Goal: Task Accomplishment & Management: Manage account settings

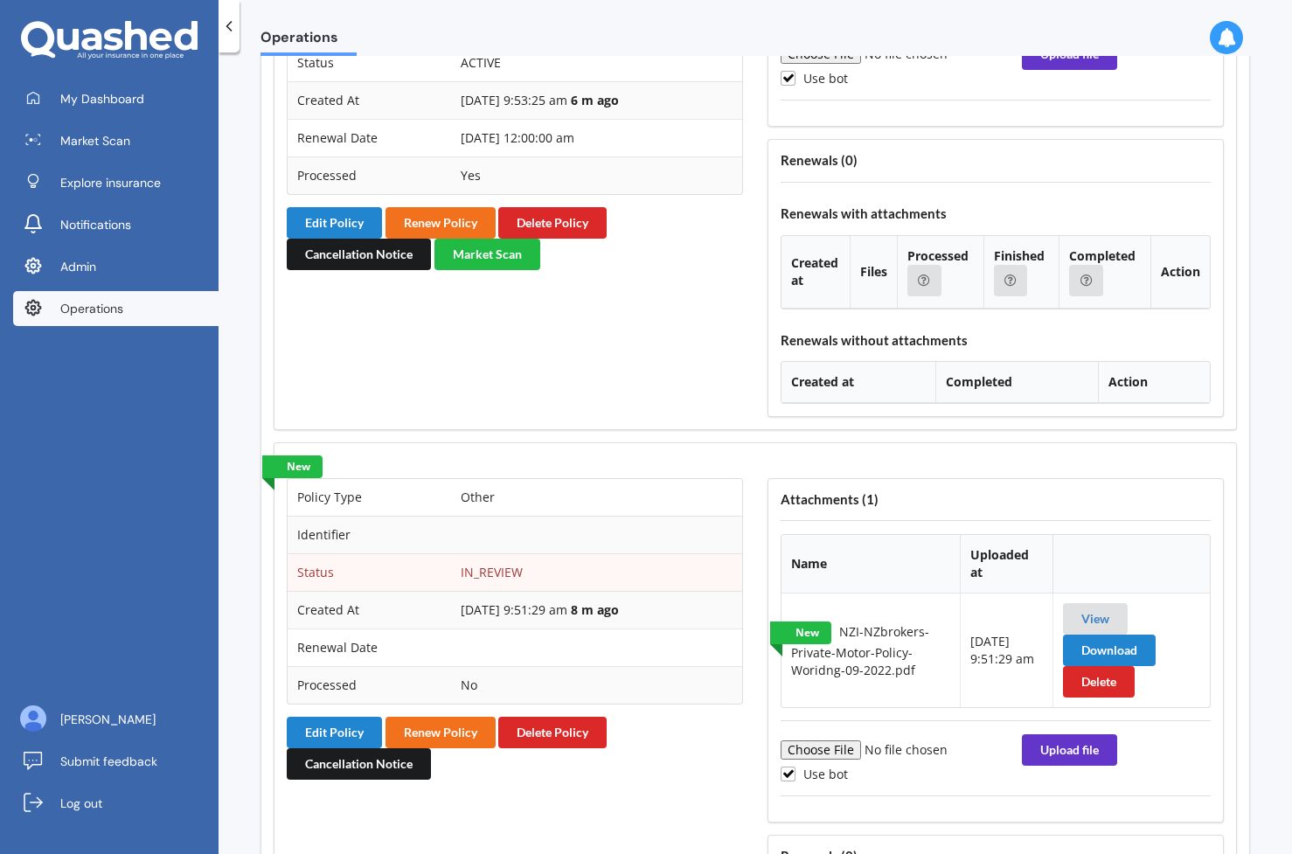
scroll to position [1594, 0]
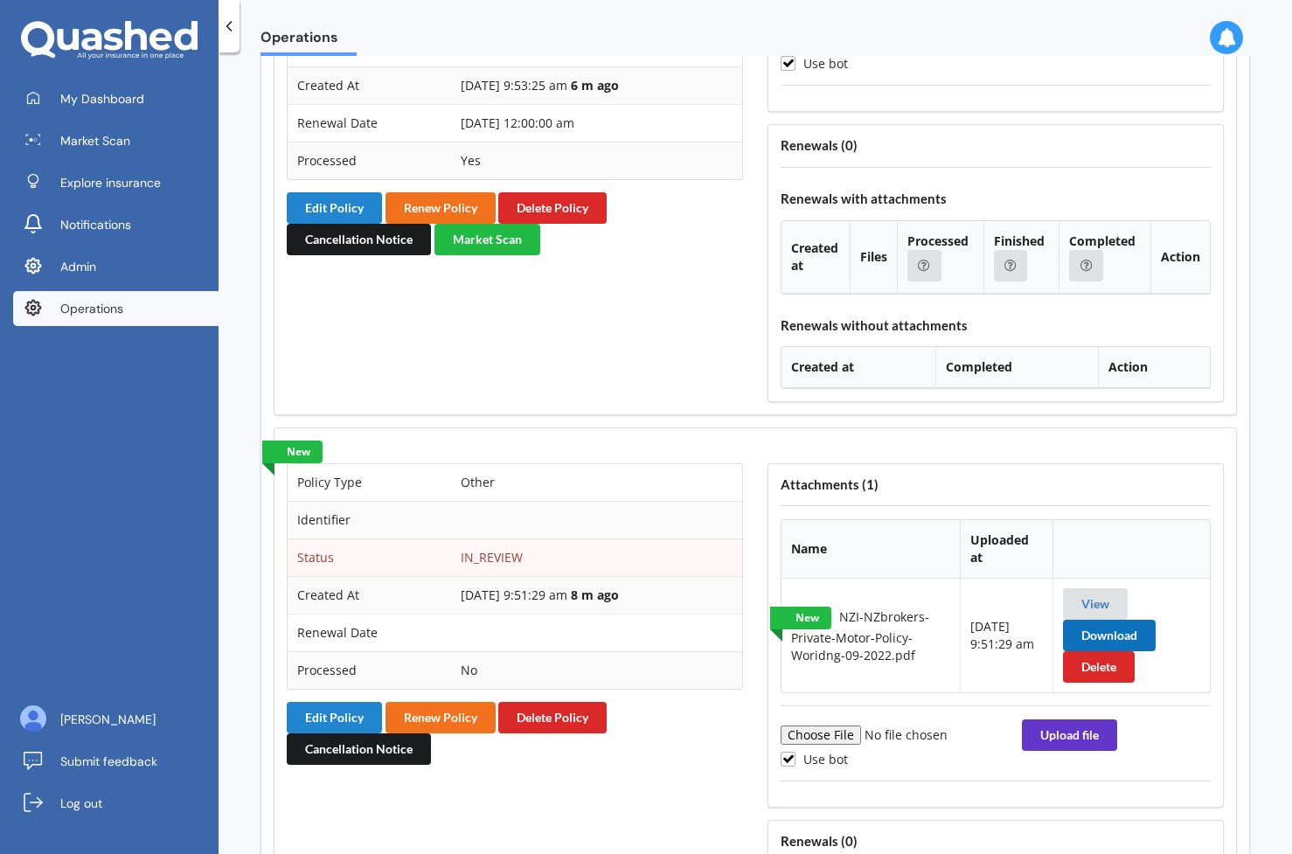
click at [1087, 624] on button "Download" at bounding box center [1109, 635] width 93 height 31
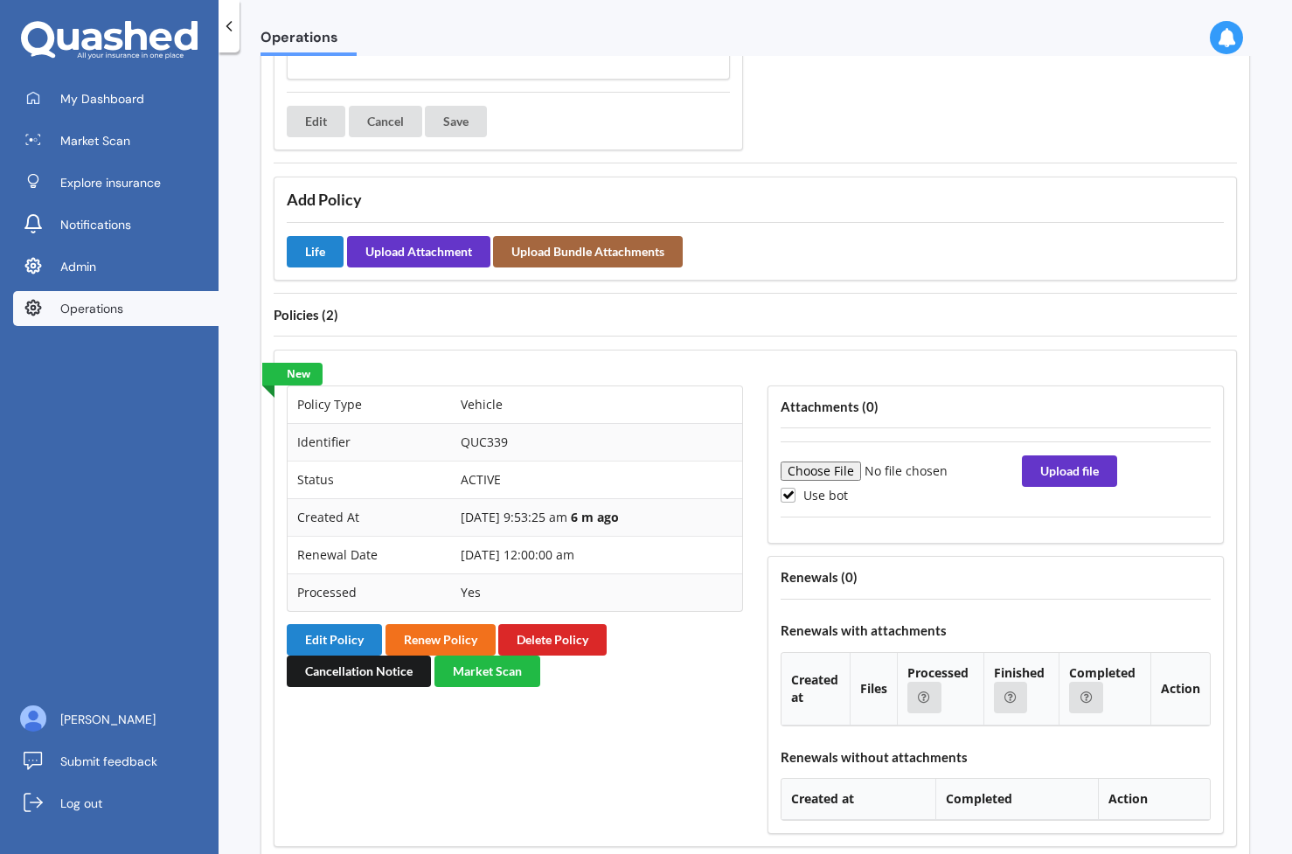
scroll to position [1165, 0]
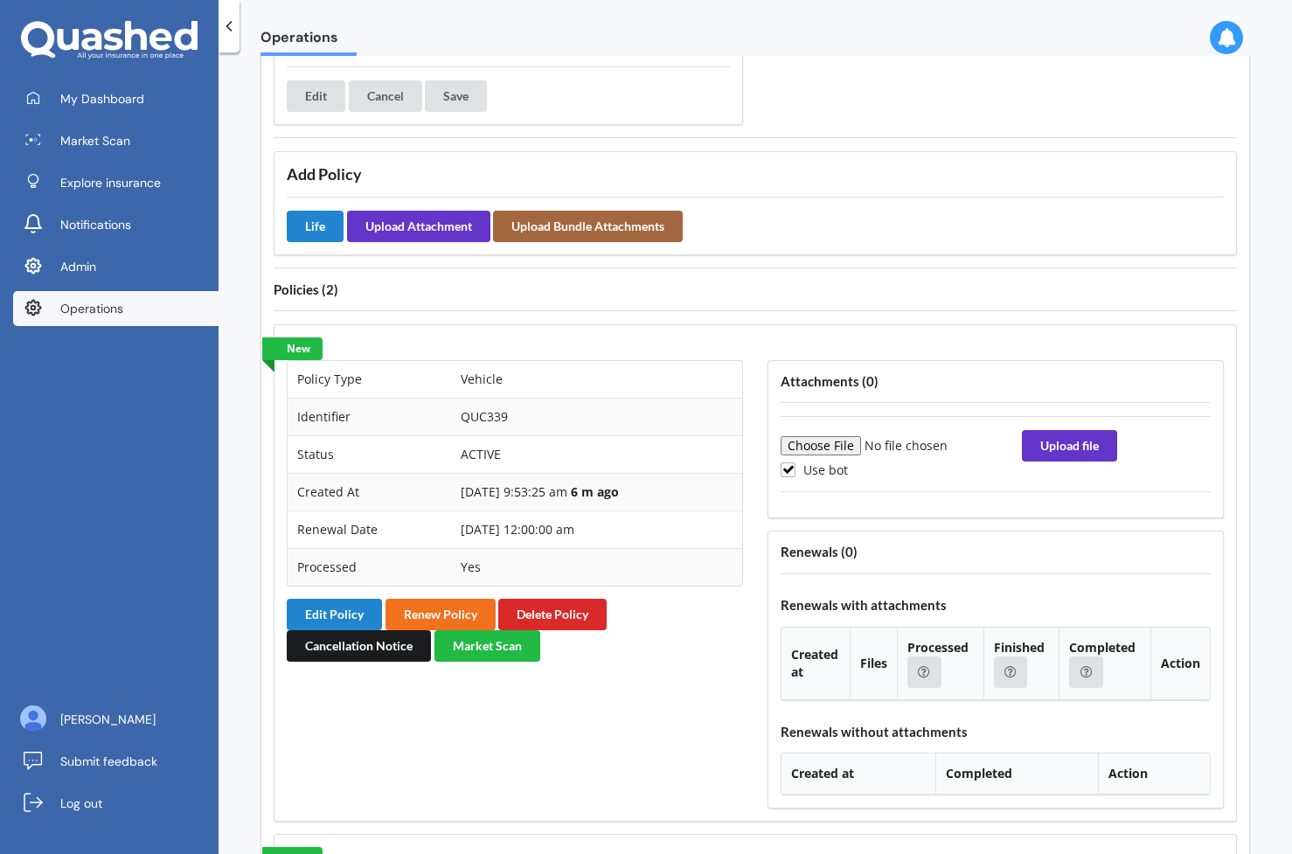
scroll to position [1236, 0]
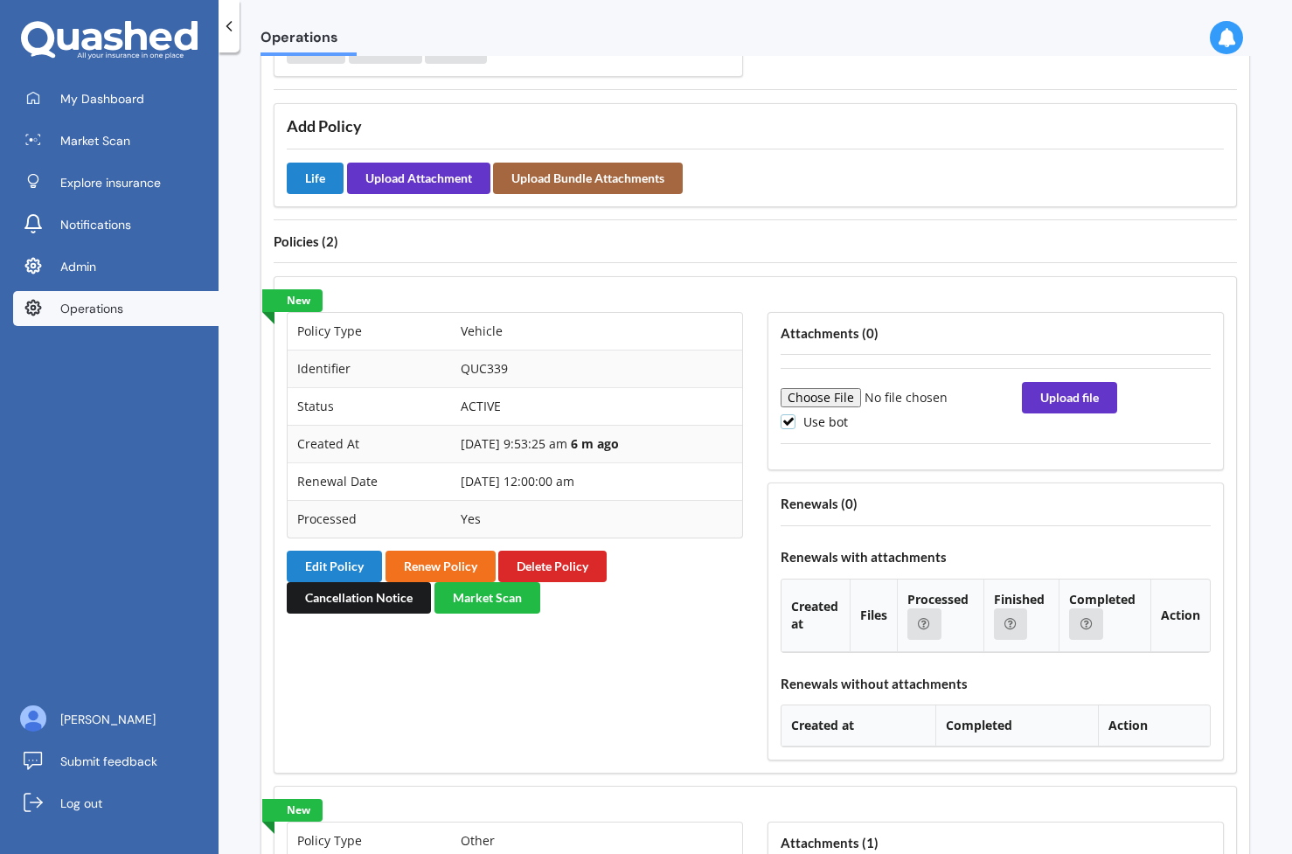
click at [785, 428] on label "Use bot" at bounding box center [814, 421] width 67 height 15
checkbox input "false"
click at [818, 393] on input "file" at bounding box center [900, 397] width 238 height 19
type input "C:\fakepath\NZI-NZbrokers-Private-Motor-Policy-Woridng-09-2022.pdf"
click at [1064, 397] on button "Upload file" at bounding box center [1069, 397] width 95 height 31
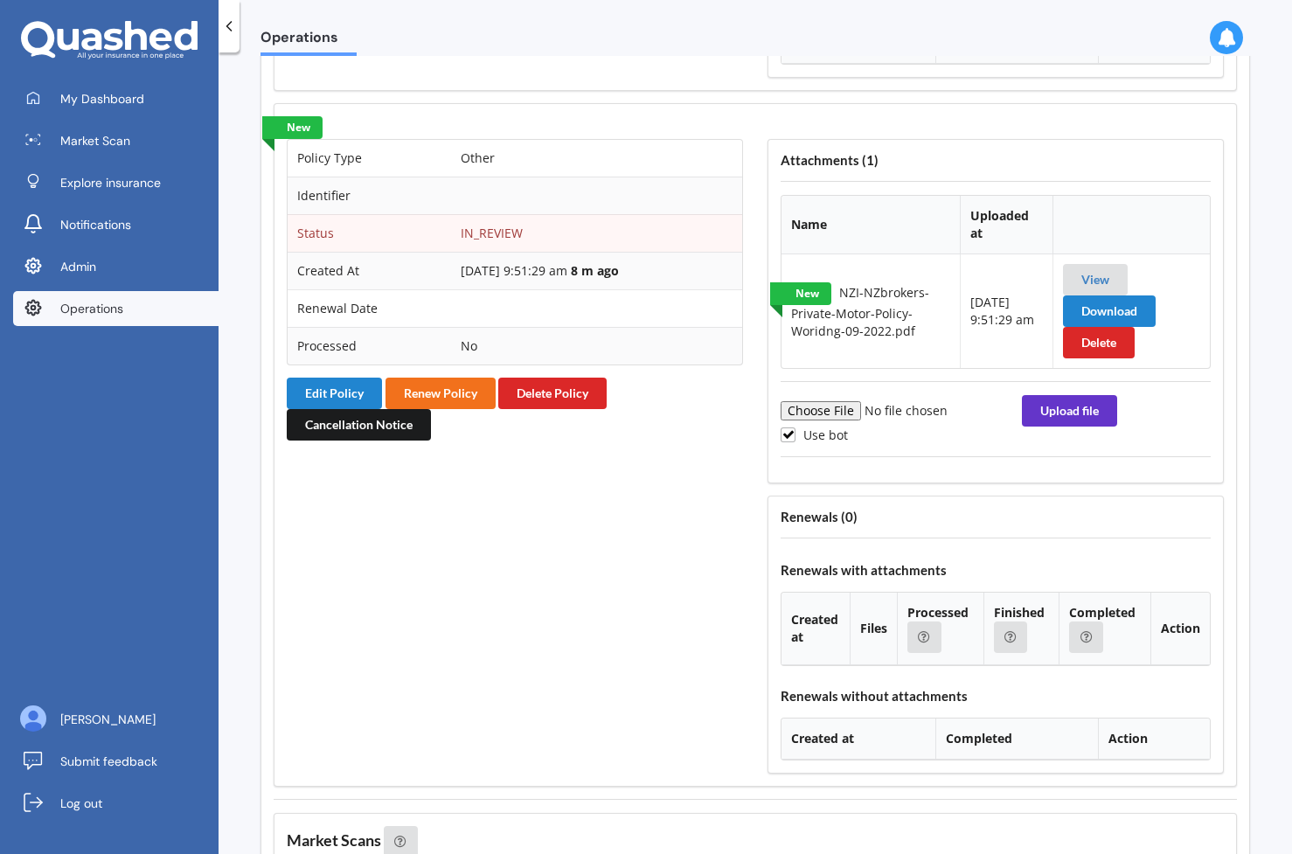
scroll to position [1940, 0]
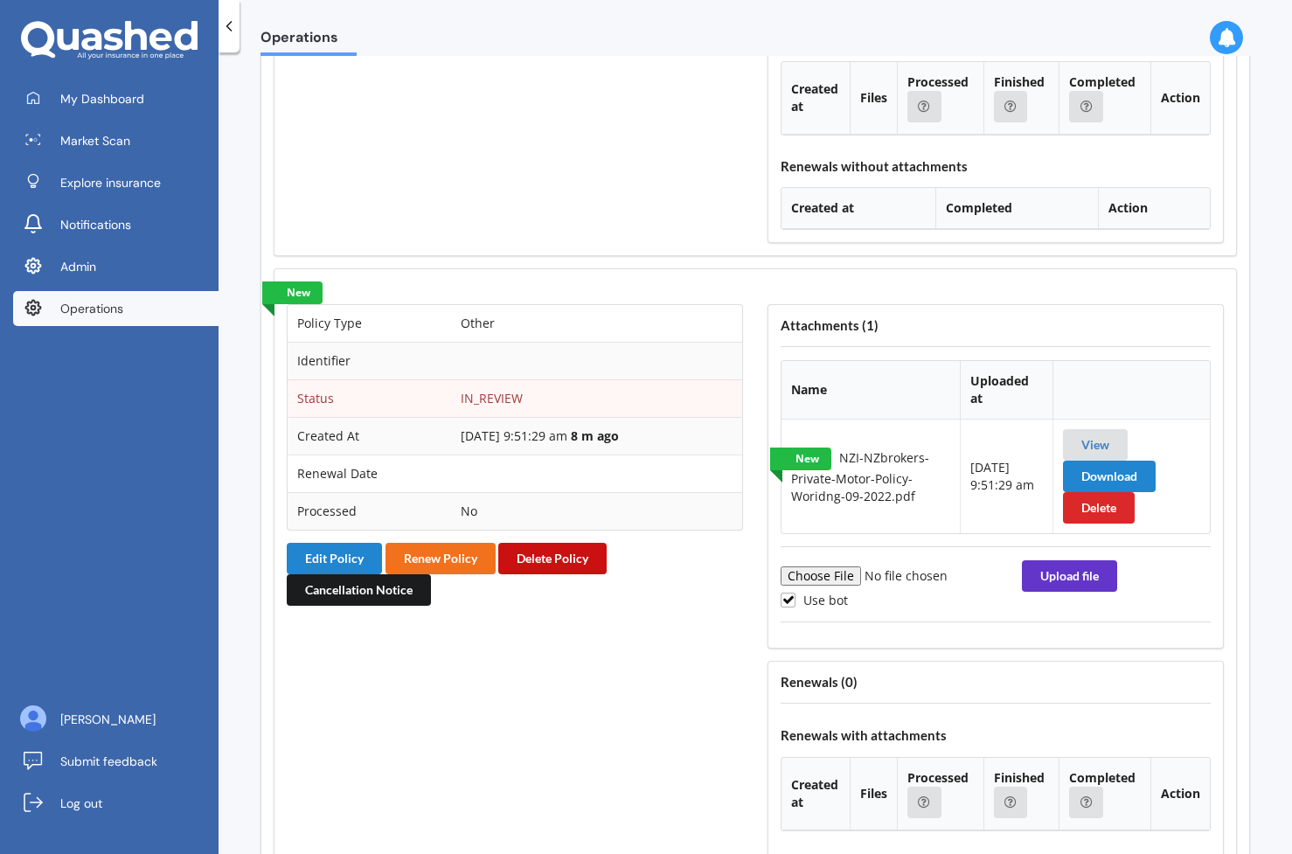
click at [567, 543] on button "Delete Policy" at bounding box center [552, 558] width 108 height 31
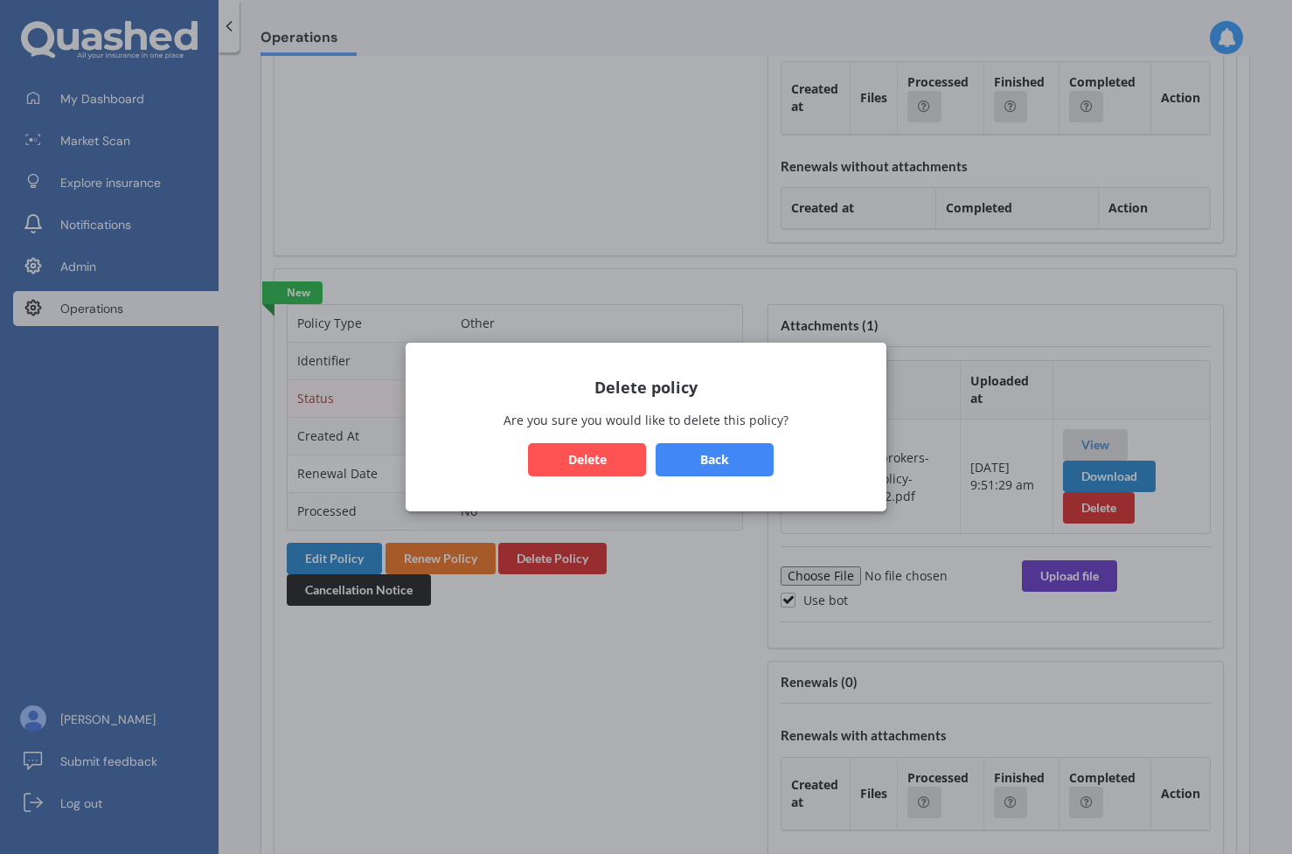
click at [600, 456] on button "Delete" at bounding box center [587, 459] width 118 height 33
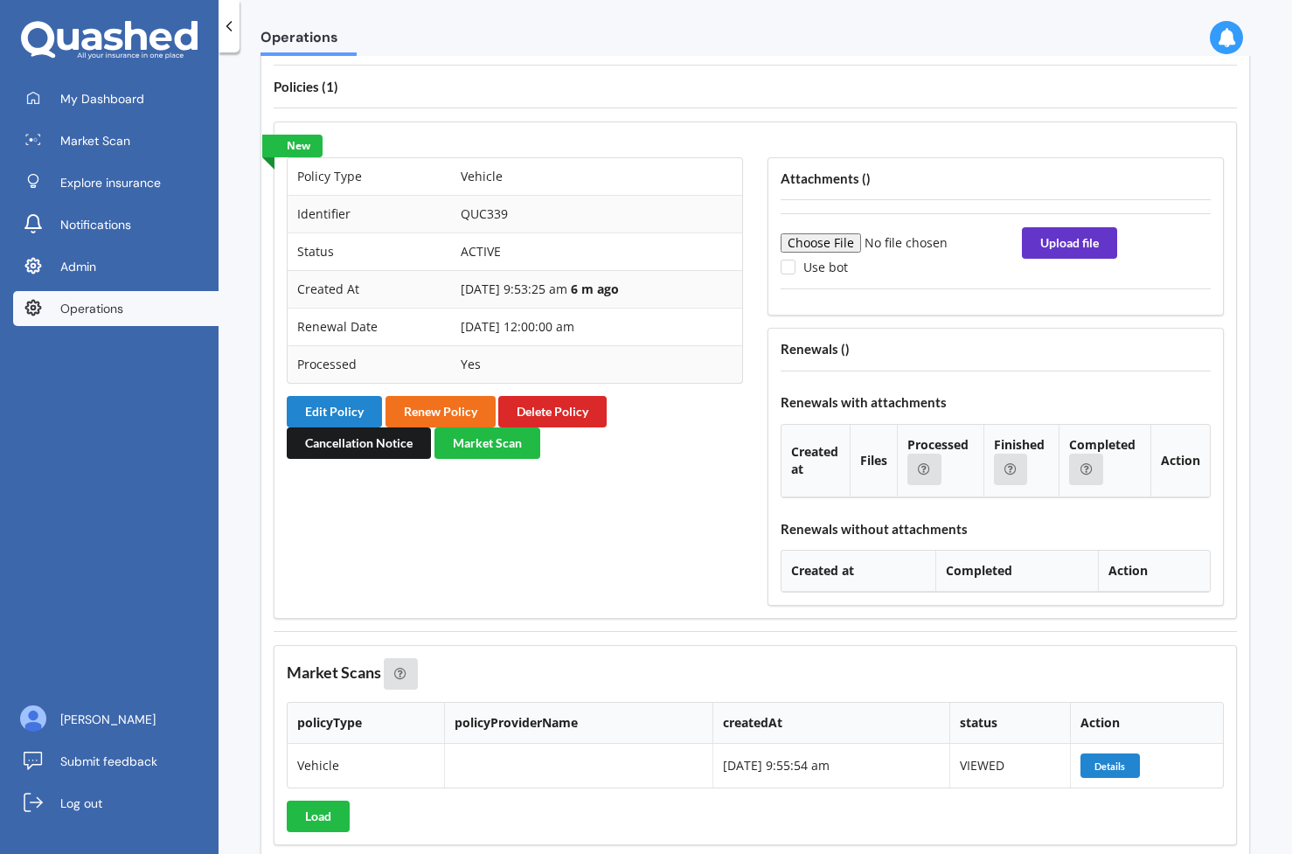
scroll to position [1367, 0]
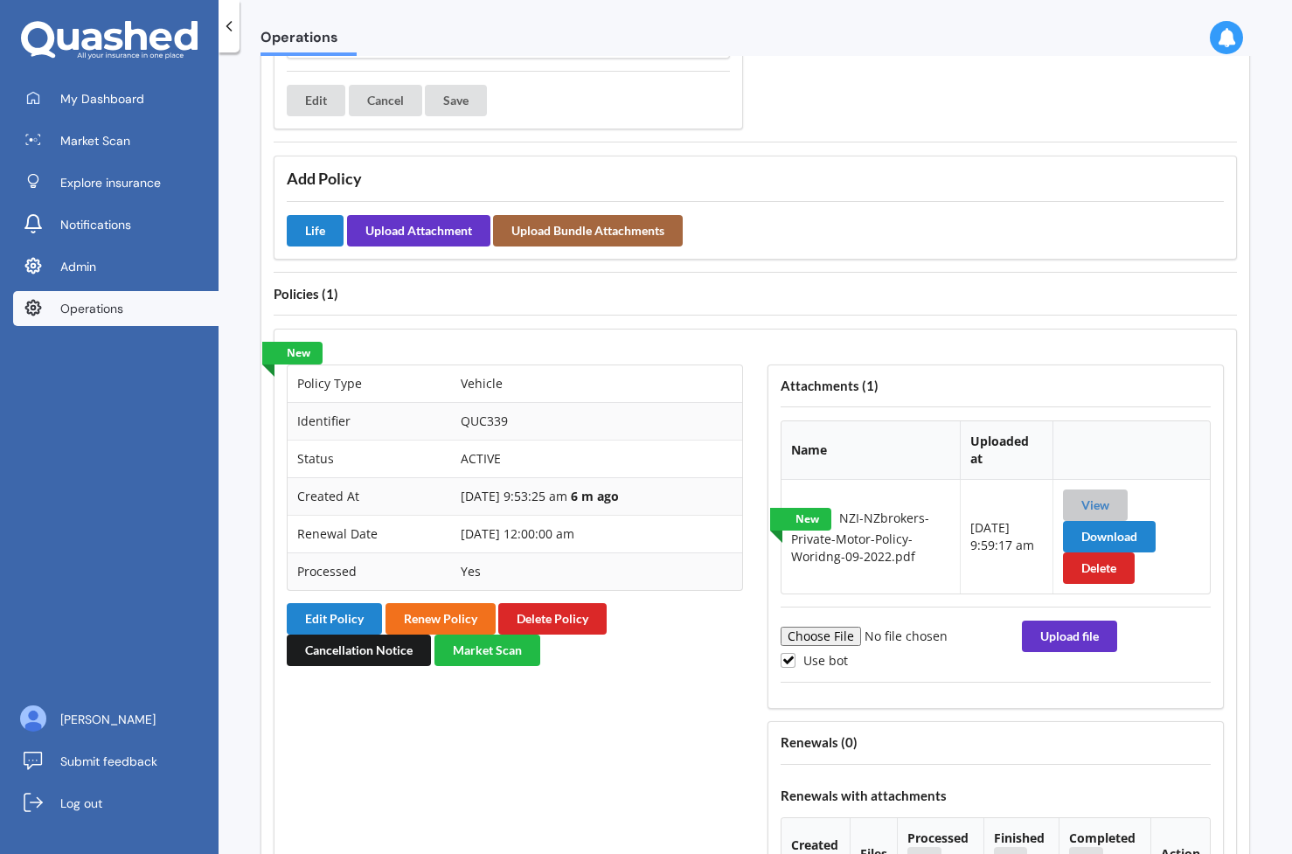
scroll to position [1191, 0]
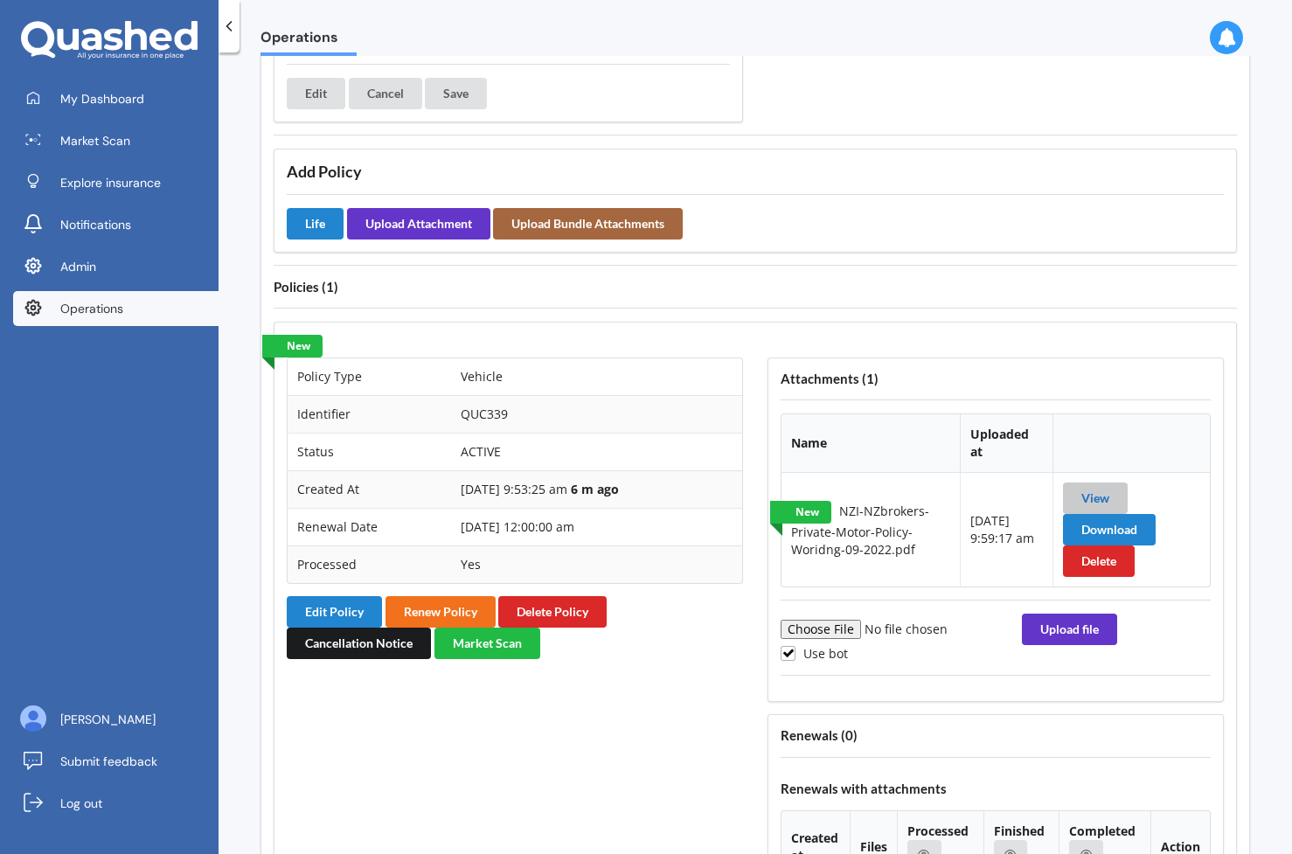
click at [1088, 490] on link "View" at bounding box center [1095, 497] width 28 height 15
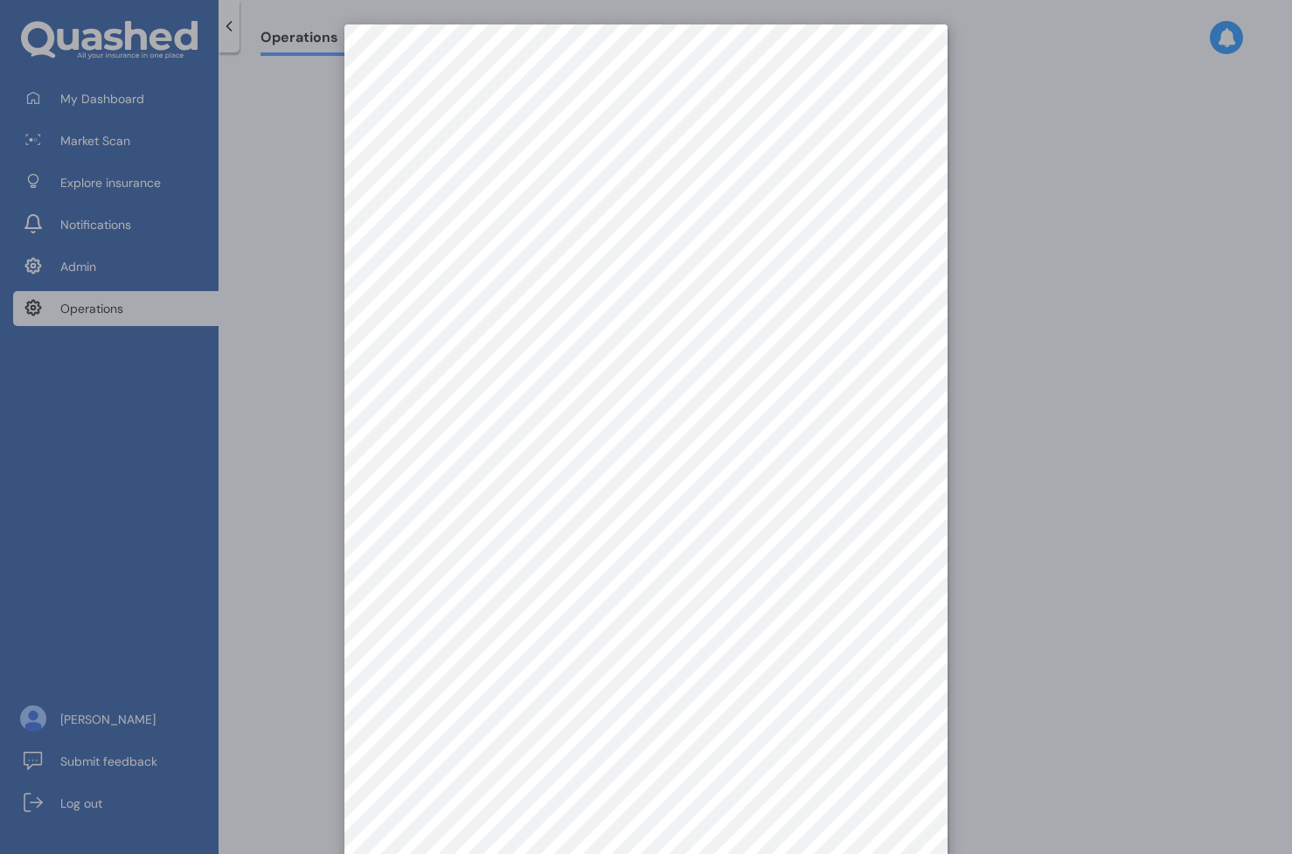
scroll to position [24, 0]
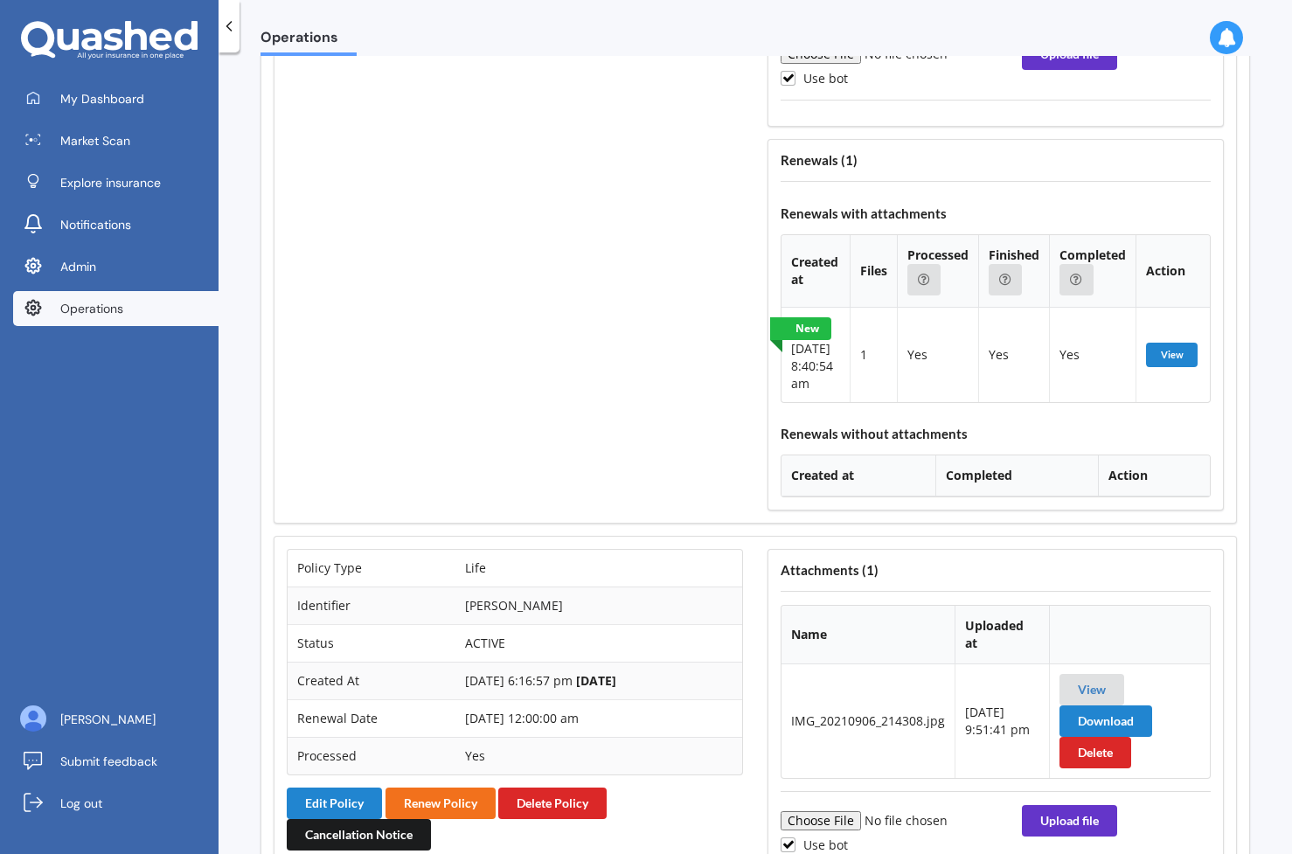
scroll to position [3784, 0]
